Goal: Task Accomplishment & Management: Manage account settings

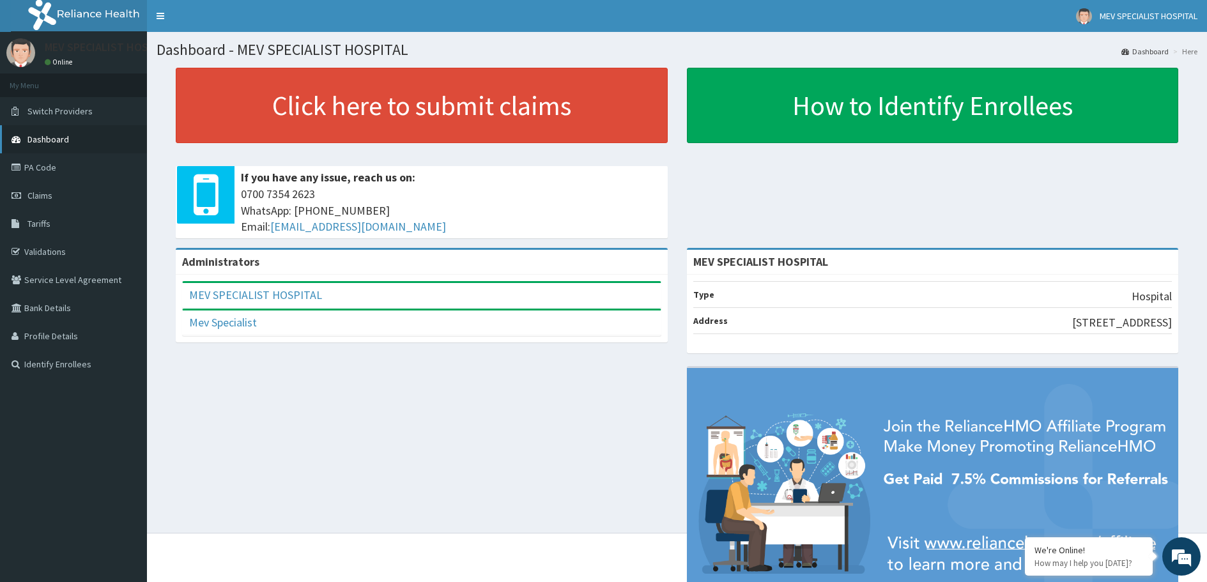
click at [56, 140] on span "Dashboard" at bounding box center [48, 140] width 42 height 12
click at [81, 109] on span "Switch Providers" at bounding box center [59, 111] width 65 height 12
